Goal: Navigation & Orientation: Find specific page/section

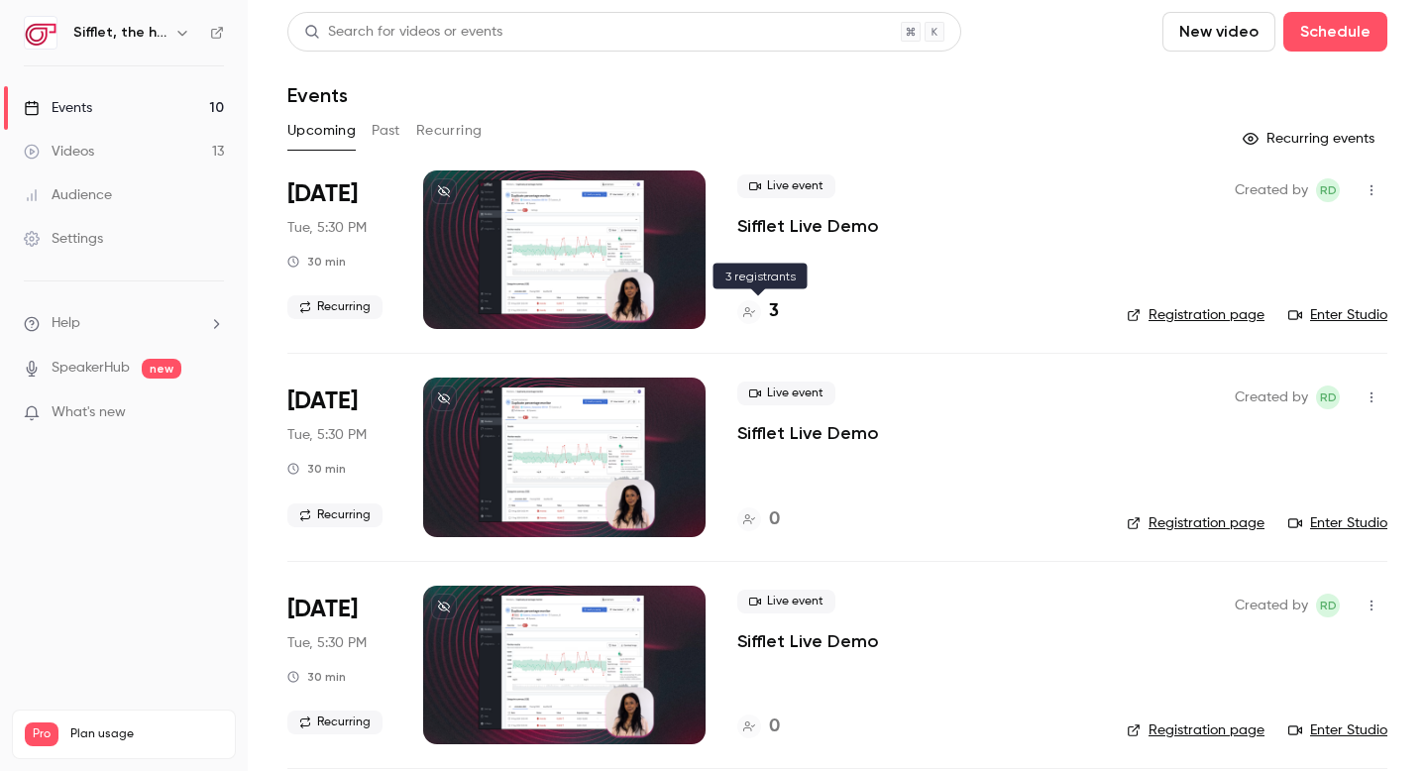
click at [765, 303] on div "3" at bounding box center [758, 311] width 42 height 27
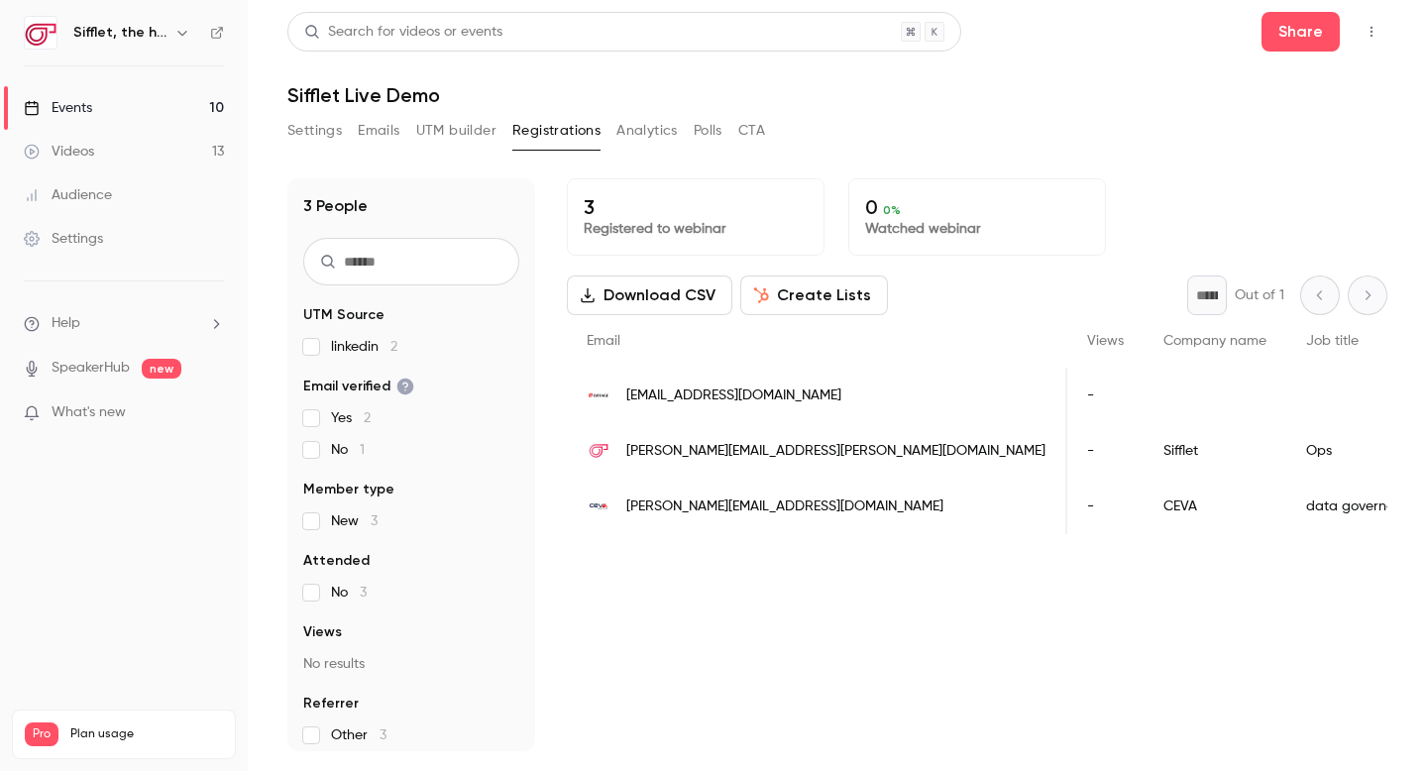
scroll to position [0, 580]
click at [137, 108] on link "Events 10" at bounding box center [124, 108] width 248 height 44
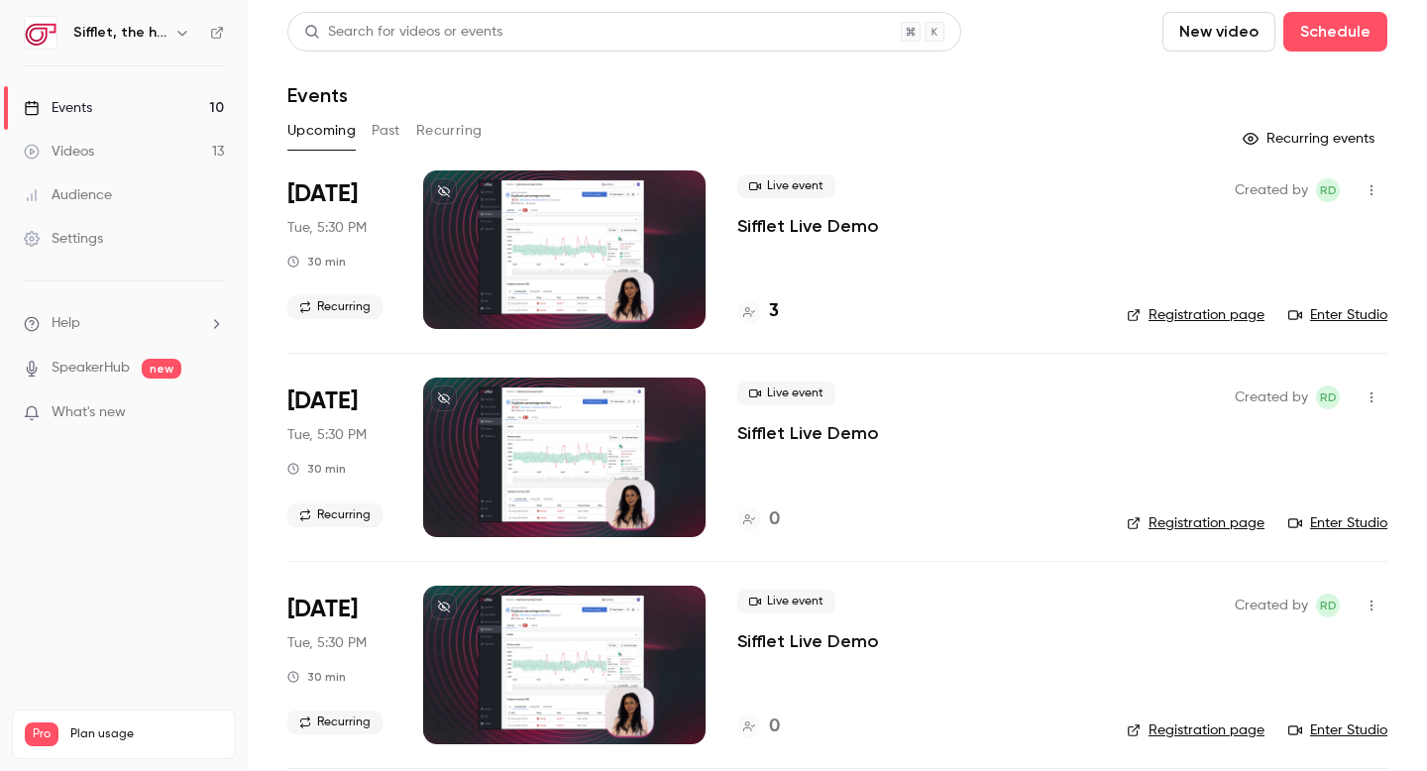
click at [438, 119] on button "Recurring" at bounding box center [449, 131] width 66 height 32
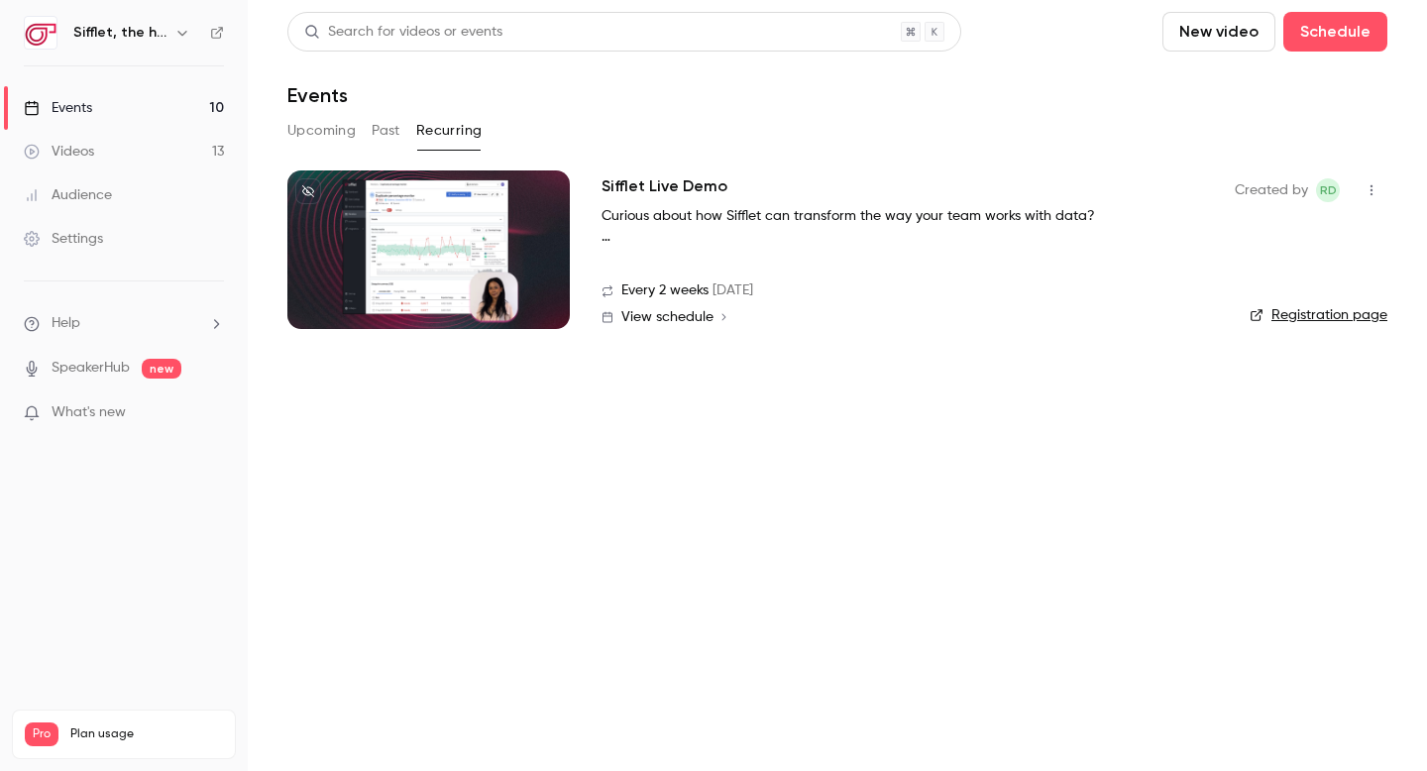
click at [1266, 314] on link "Registration page" at bounding box center [1318, 315] width 138 height 20
